Goal: Transaction & Acquisition: Purchase product/service

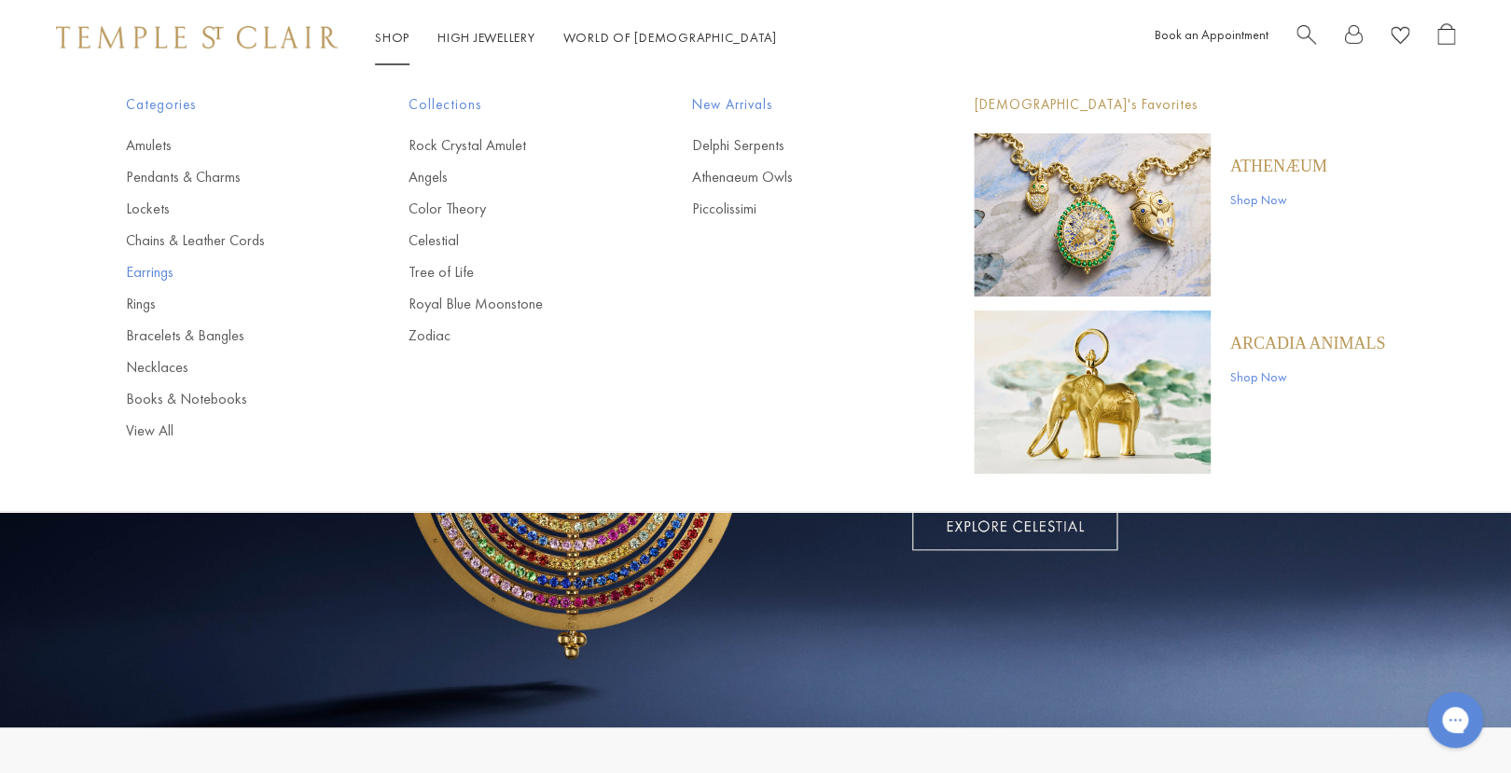
click at [135, 273] on link "Earrings" at bounding box center [230, 272] width 208 height 21
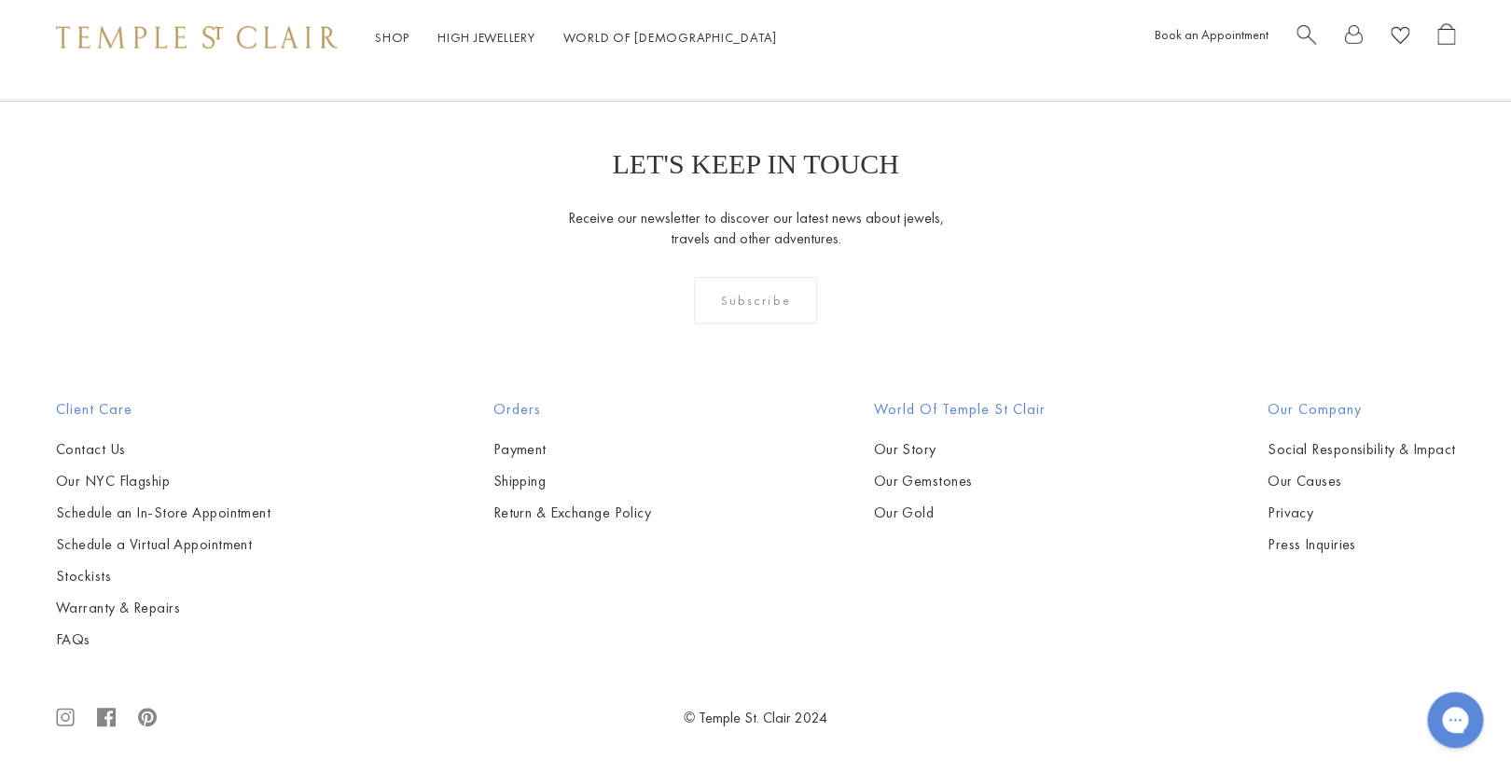
scroll to position [10109, 0]
click at [713, 25] on link "2" at bounding box center [726, -1] width 61 height 51
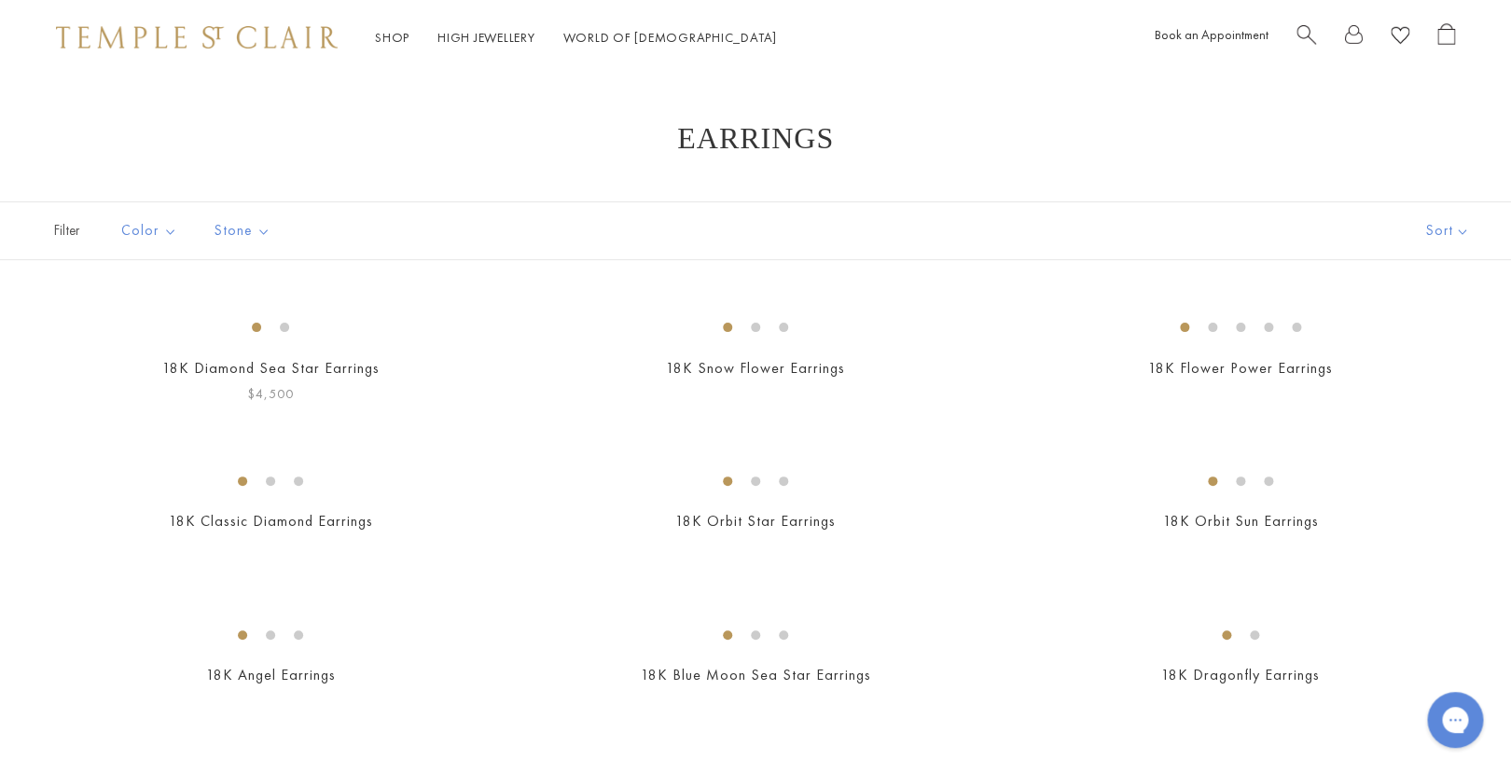
click at [0, 0] on img at bounding box center [0, 0] width 0 height 0
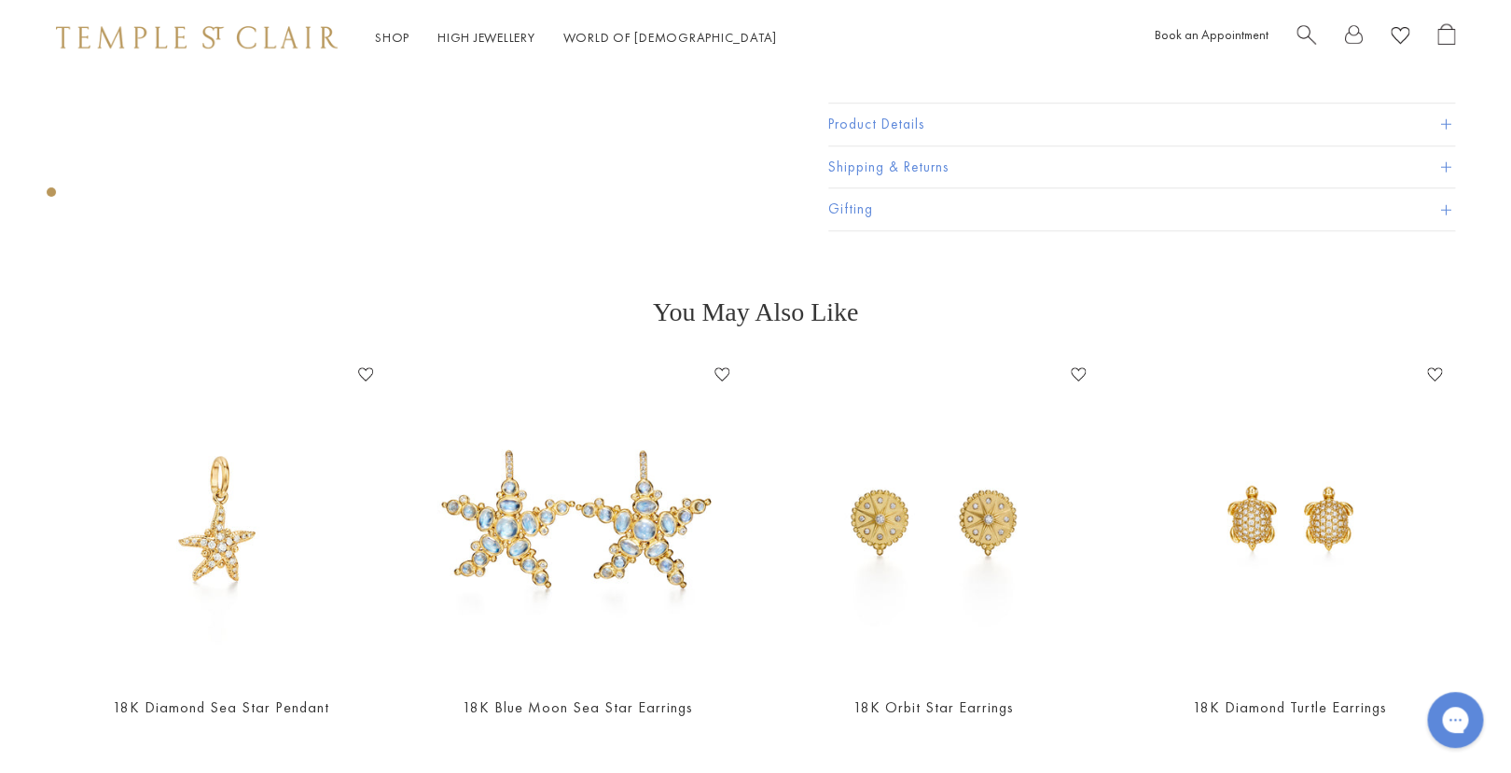
scroll to position [536, 0]
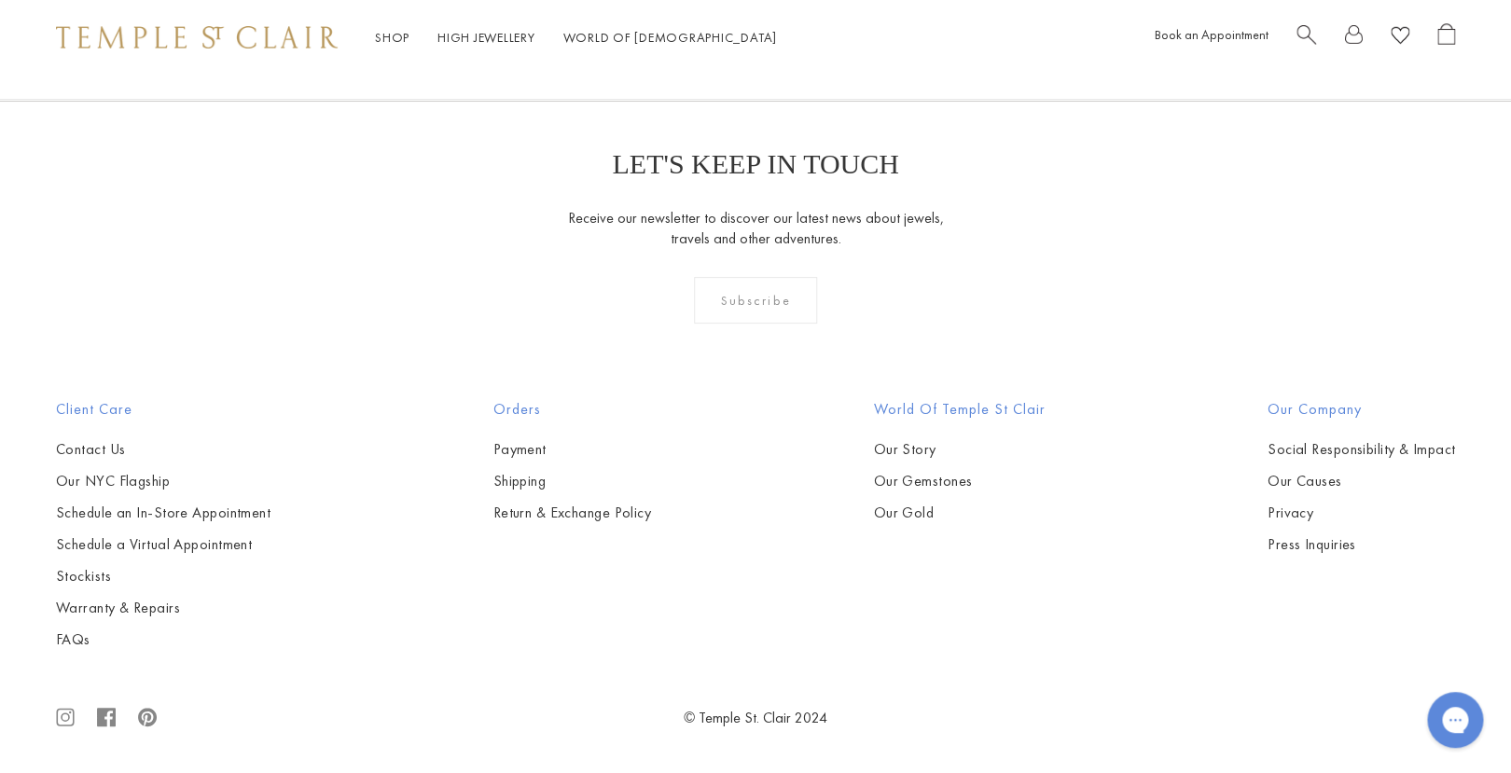
scroll to position [3596, 0]
click at [0, 0] on img at bounding box center [0, 0] width 0 height 0
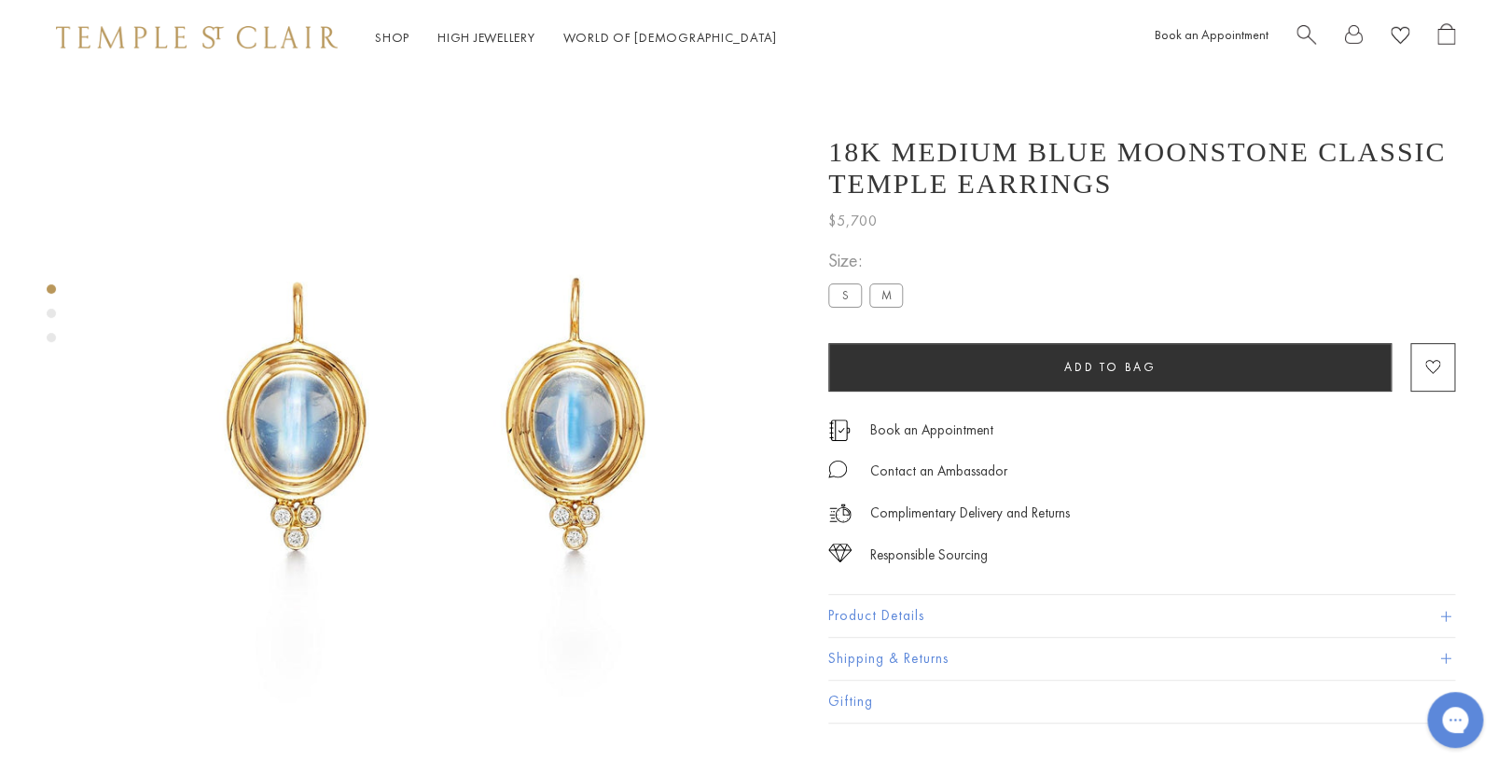
click at [850, 296] on label "S" at bounding box center [845, 294] width 34 height 23
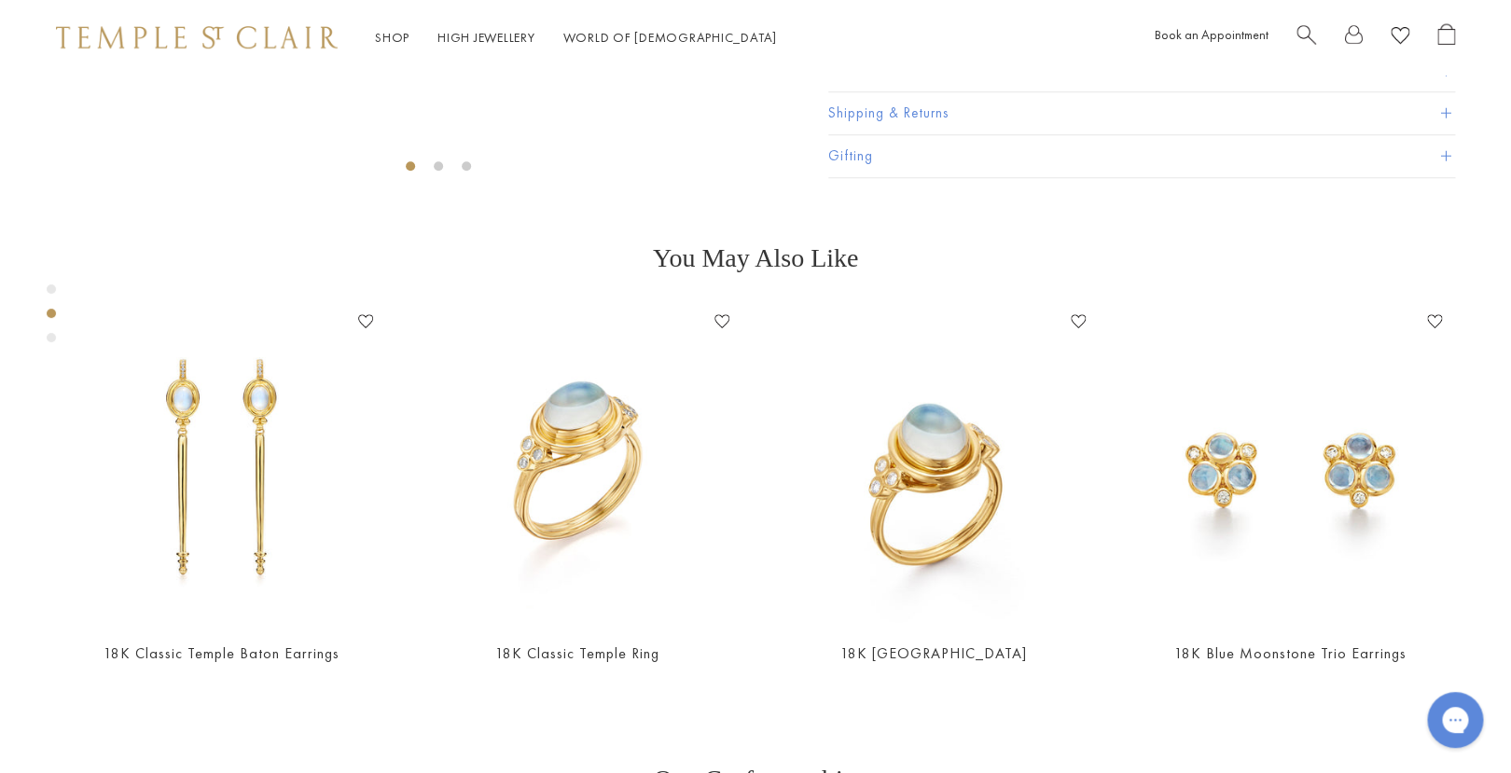
scroll to position [585, 0]
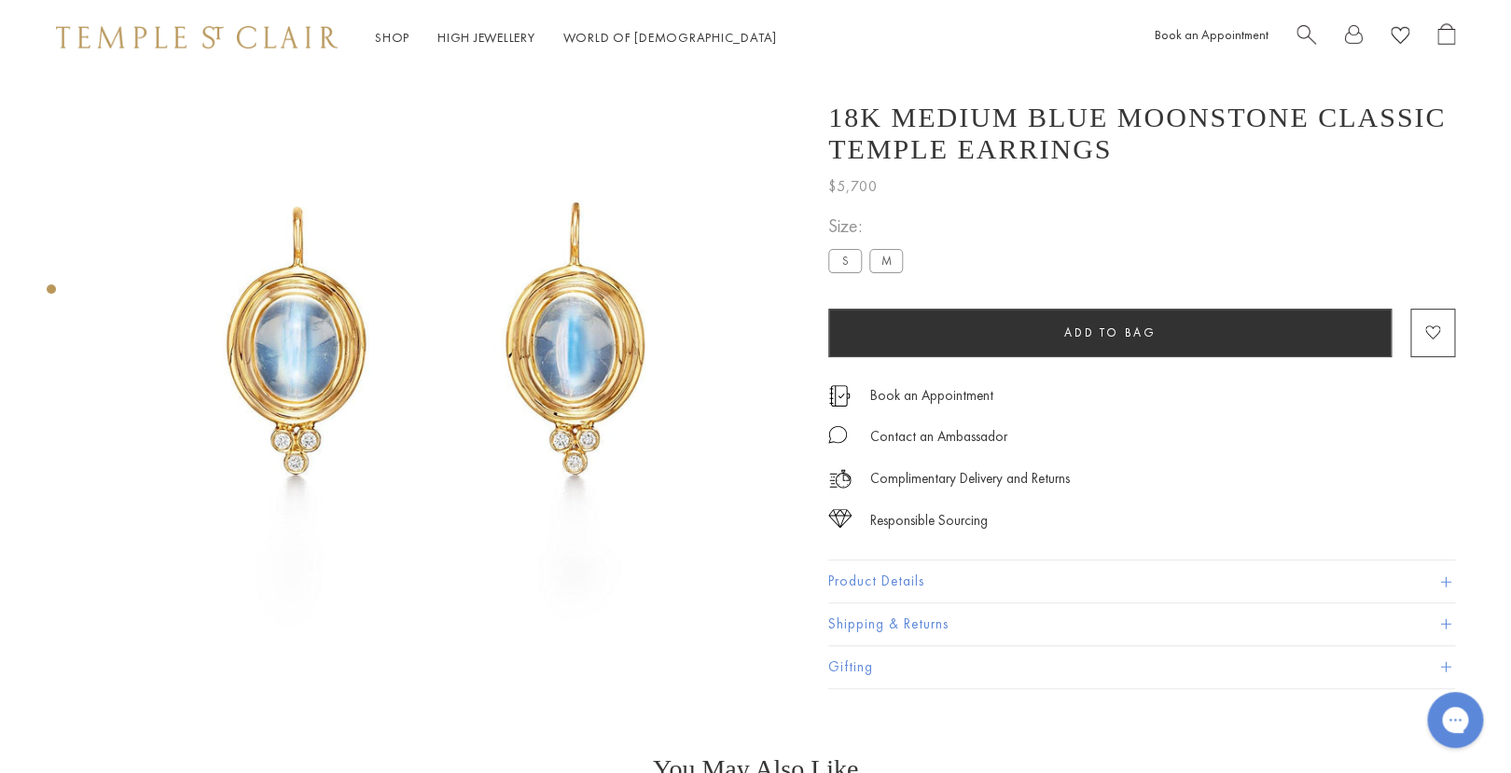
scroll to position [75, 0]
click at [843, 262] on label "S" at bounding box center [845, 261] width 34 height 23
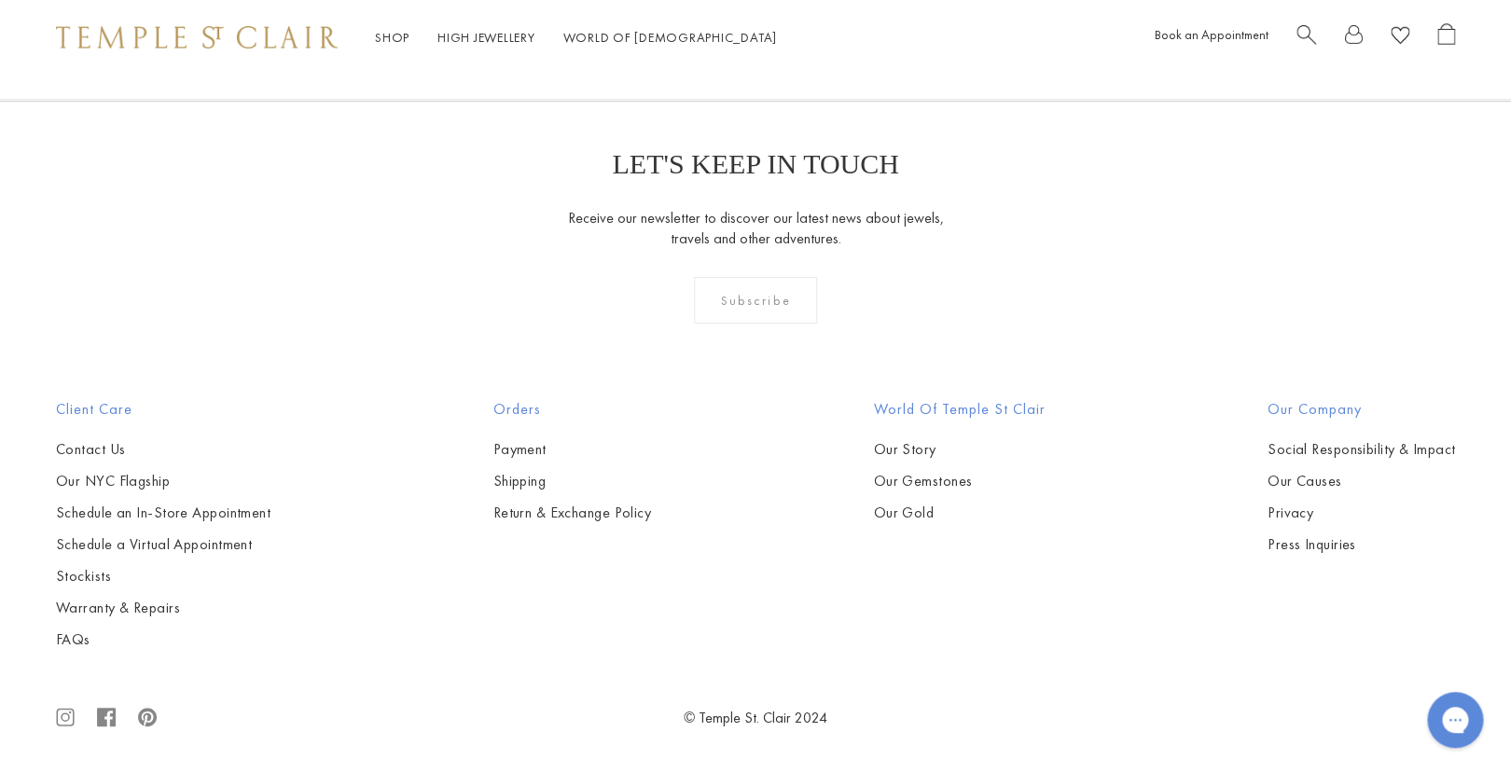
scroll to position [9453, 0]
click at [818, 25] on link "3" at bounding box center [815, -1] width 61 height 51
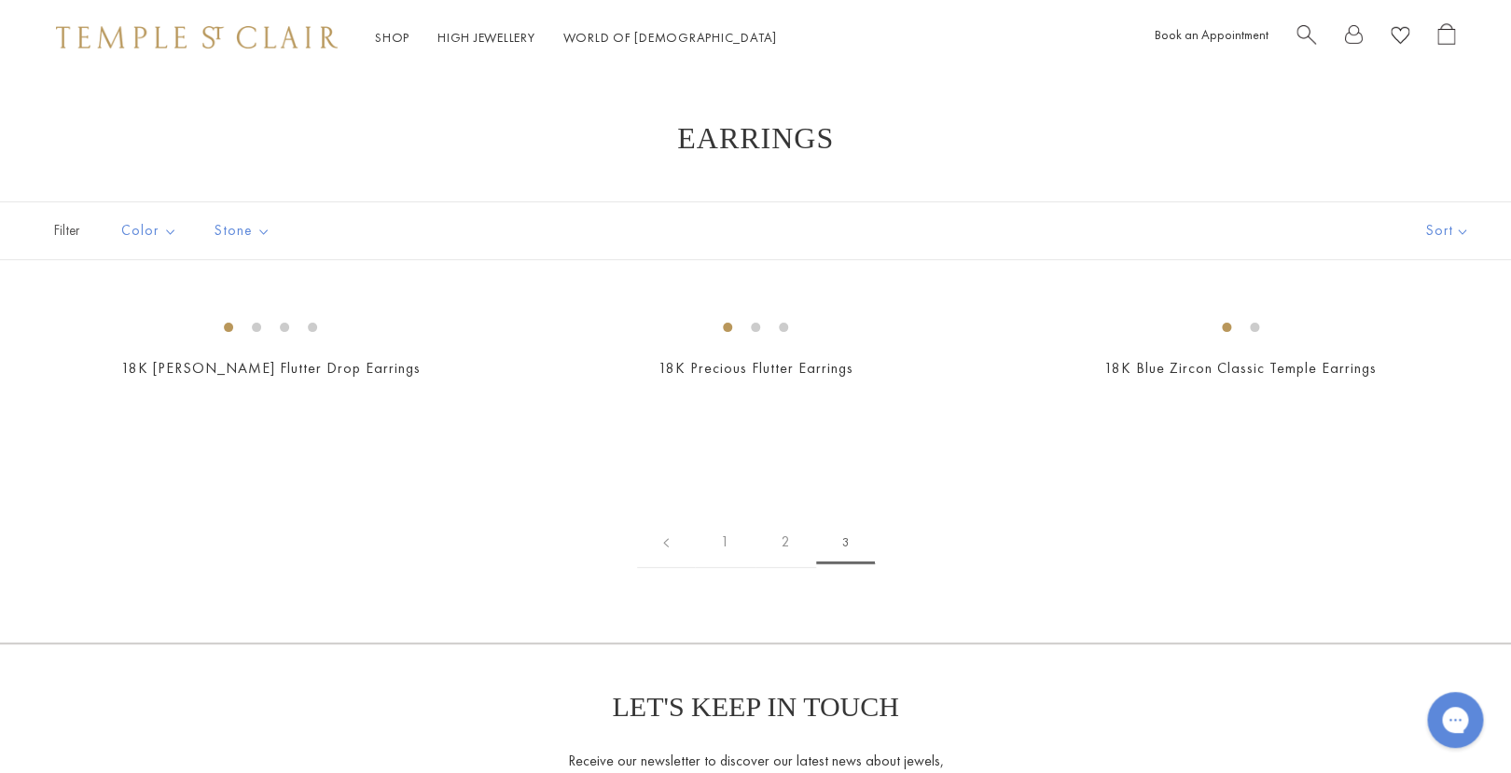
scroll to position [8, 0]
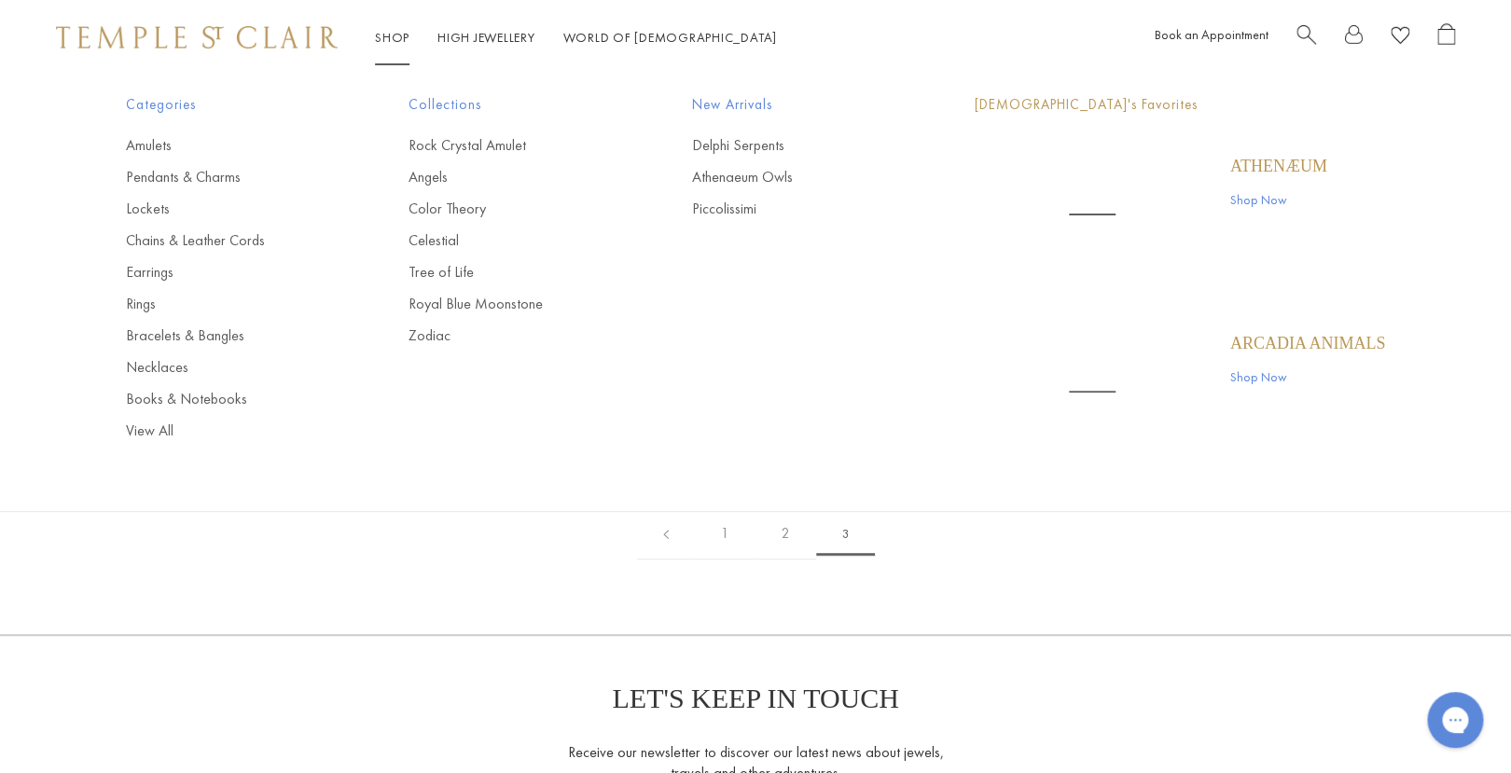
click at [385, 31] on link "Shop Shop" at bounding box center [392, 37] width 35 height 17
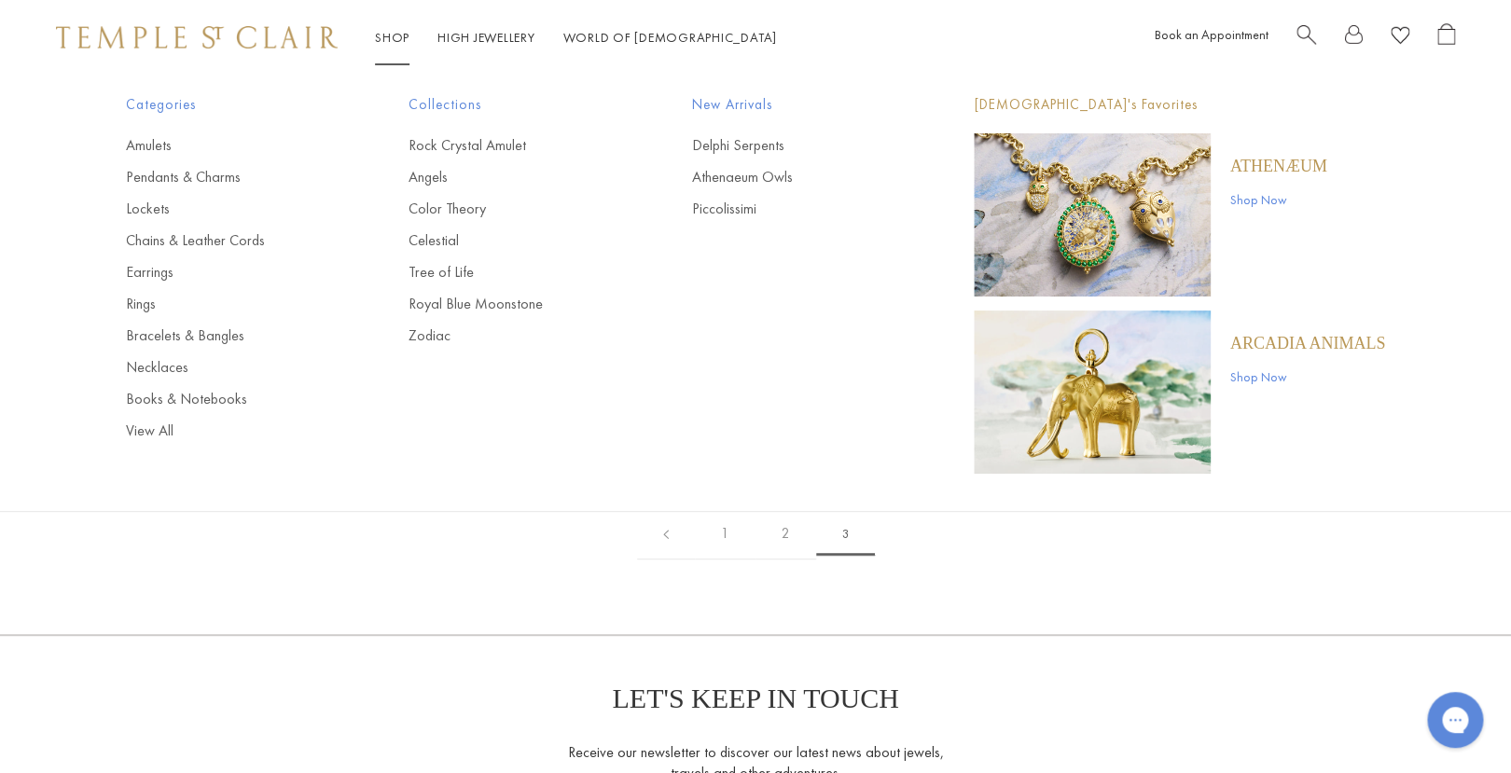
scroll to position [0, 0]
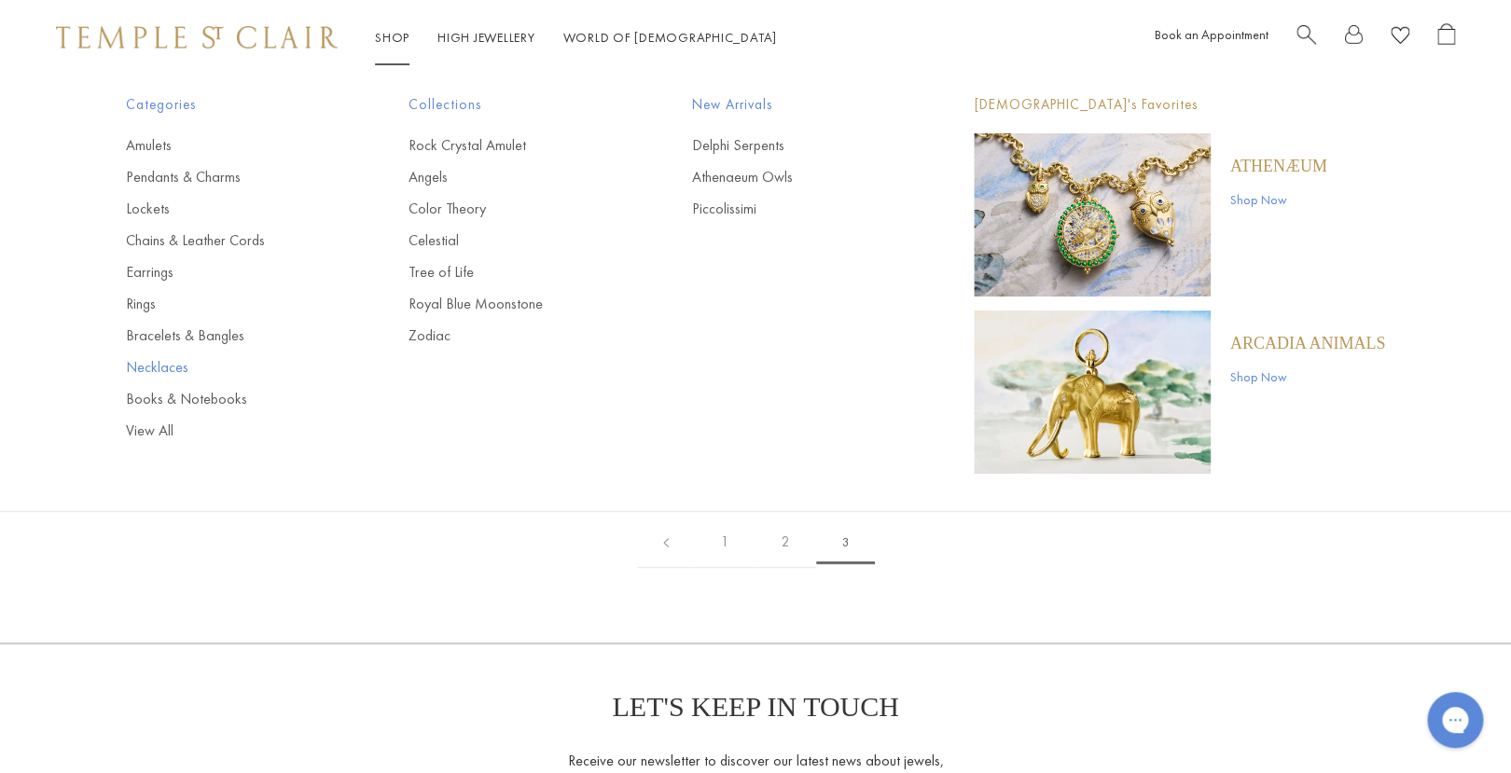
click at [153, 369] on link "Necklaces" at bounding box center [230, 367] width 208 height 21
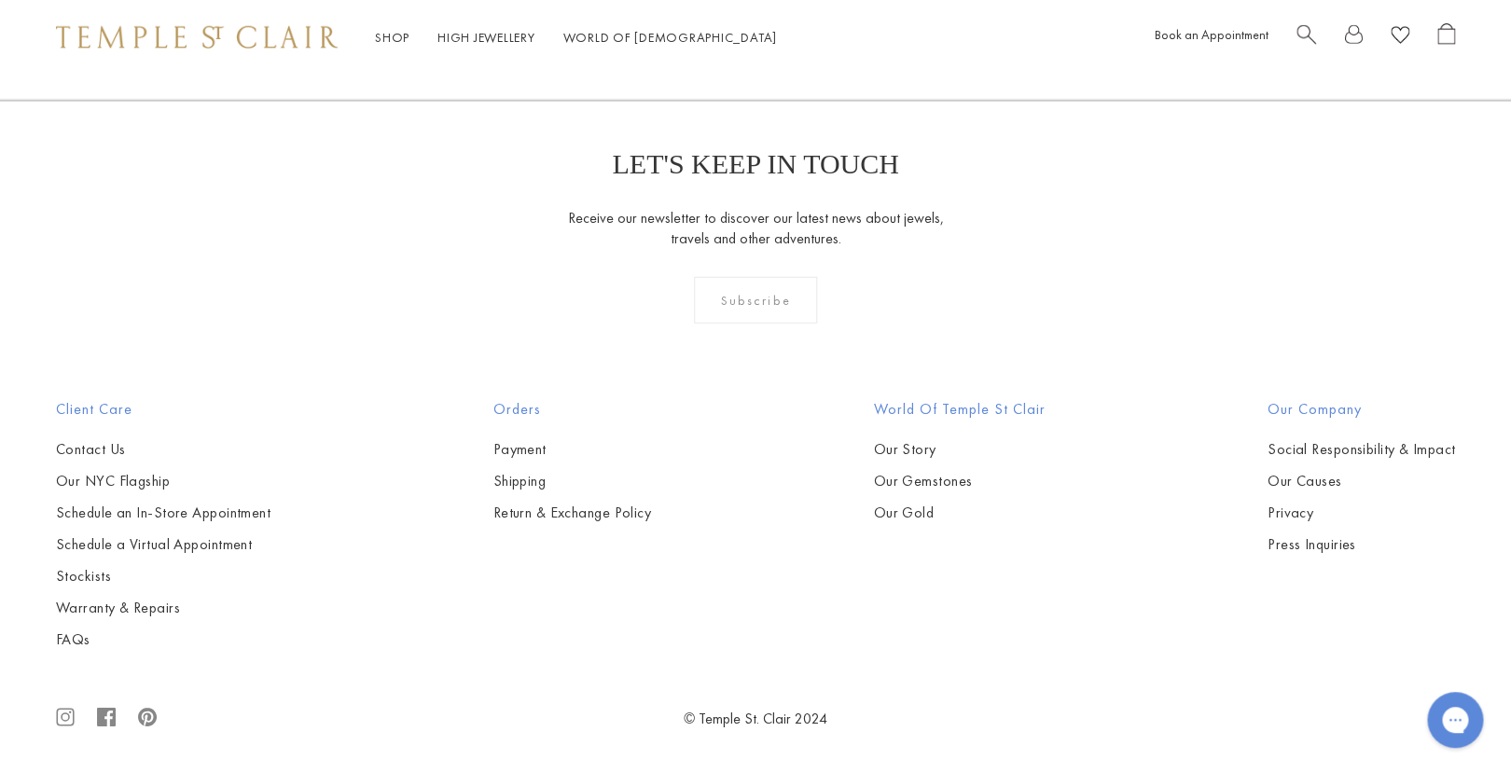
scroll to position [3831, 0]
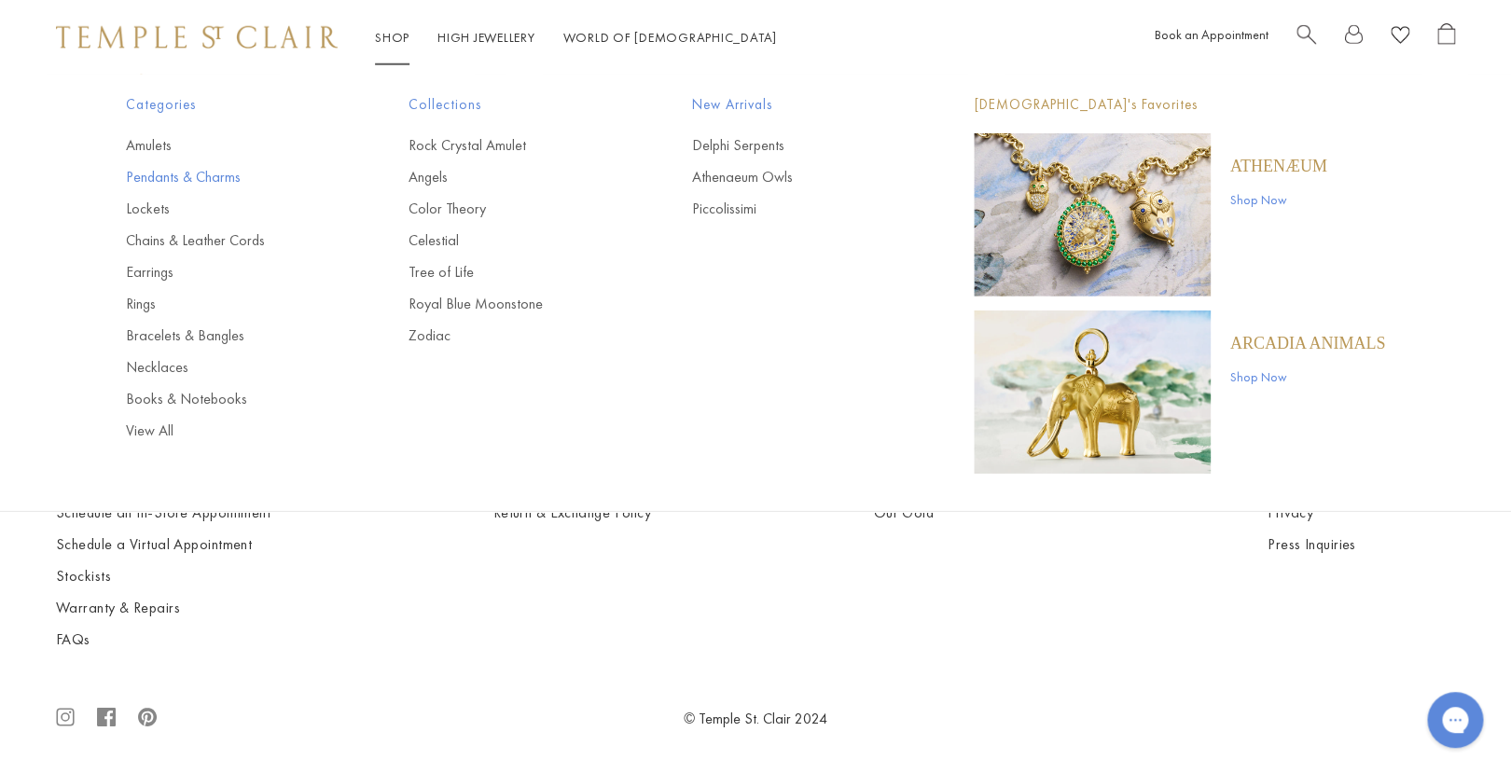
click at [135, 179] on link "Pendants & Charms" at bounding box center [230, 177] width 208 height 21
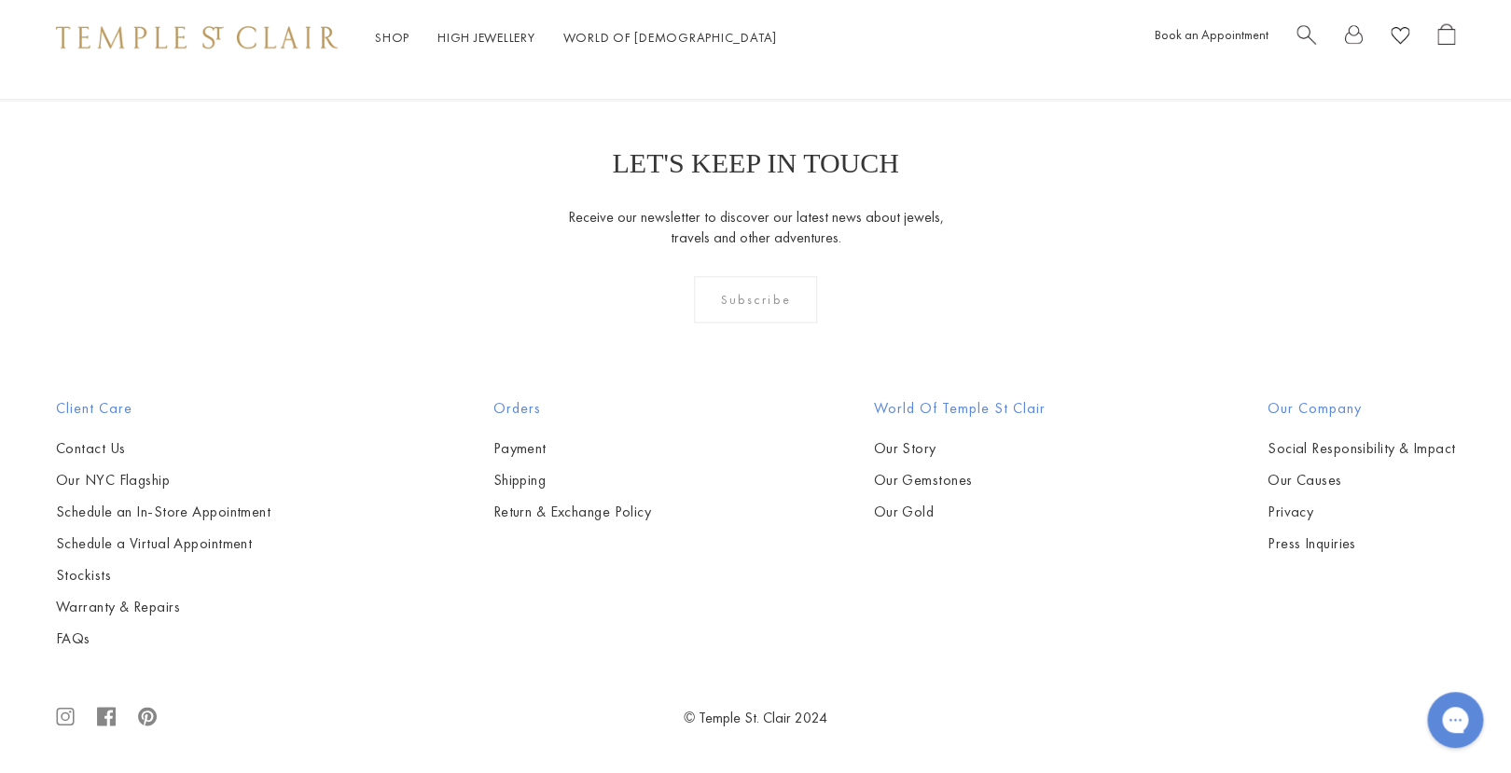
scroll to position [12294, 0]
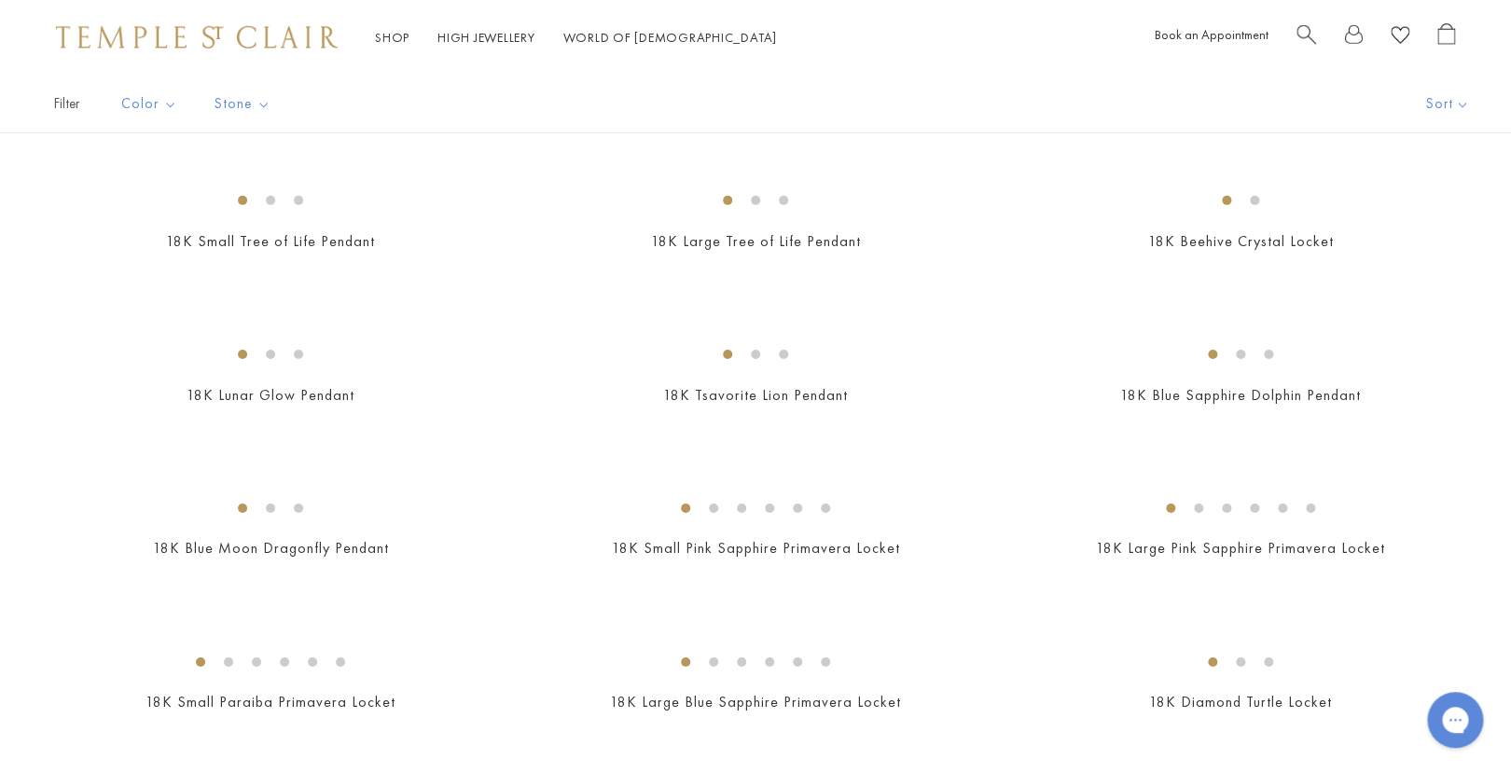
scroll to position [2435, 0]
